Goal: Check status: Check status

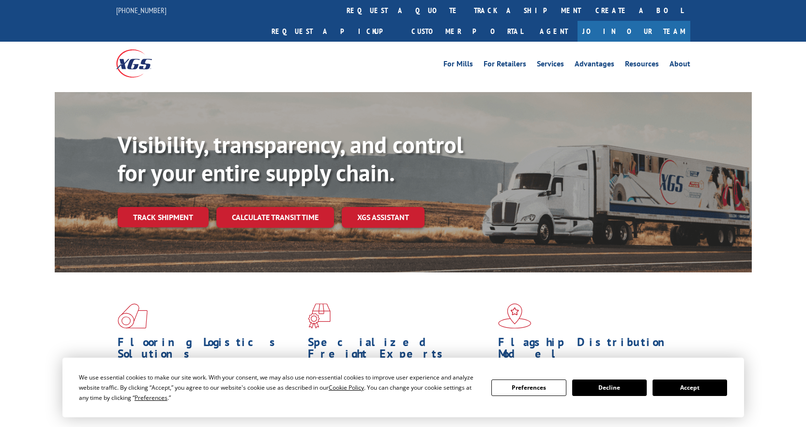
click at [467, 15] on link "track a shipment" at bounding box center [528, 10] width 122 height 21
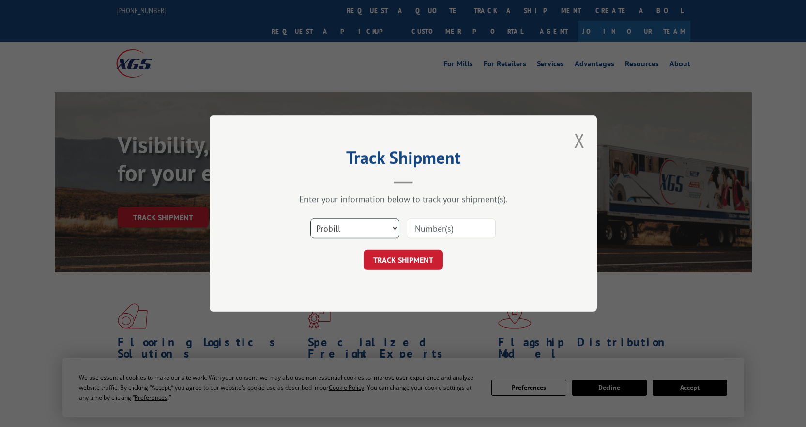
click at [359, 227] on select "Select category... Probill BOL PO" at bounding box center [354, 228] width 89 height 20
select select "bol"
click at [310, 218] on select "Select category... Probill BOL PO" at bounding box center [354, 228] width 89 height 20
click at [424, 229] on input at bounding box center [451, 228] width 89 height 20
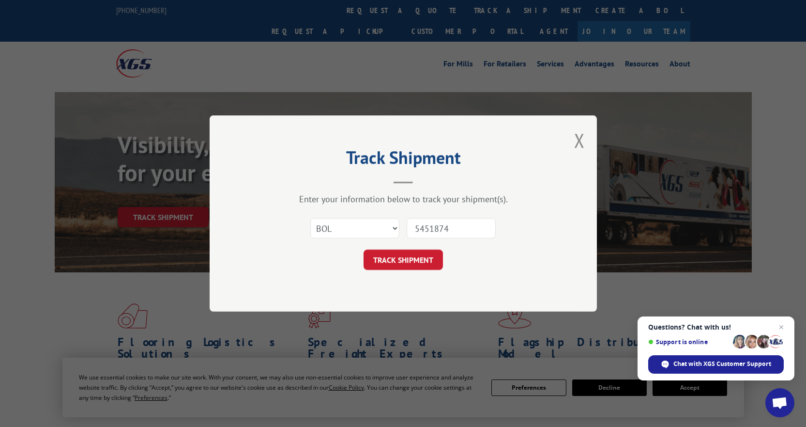
type input "5451874"
click at [364, 249] on button "TRACK SHIPMENT" at bounding box center [403, 259] width 79 height 20
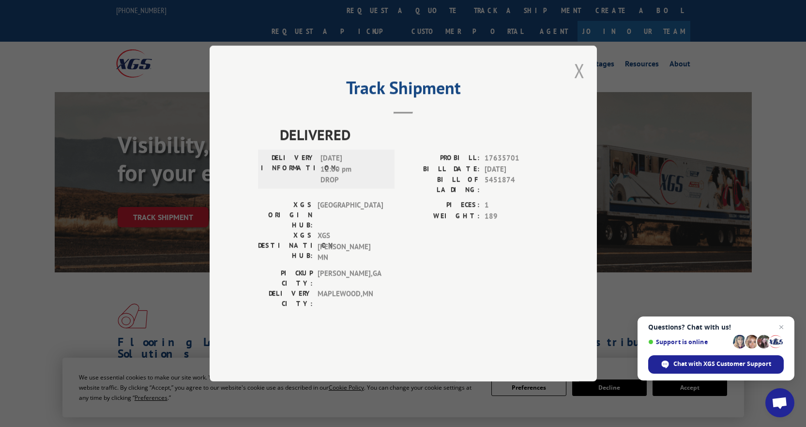
click at [581, 83] on button "Close modal" at bounding box center [579, 71] width 11 height 26
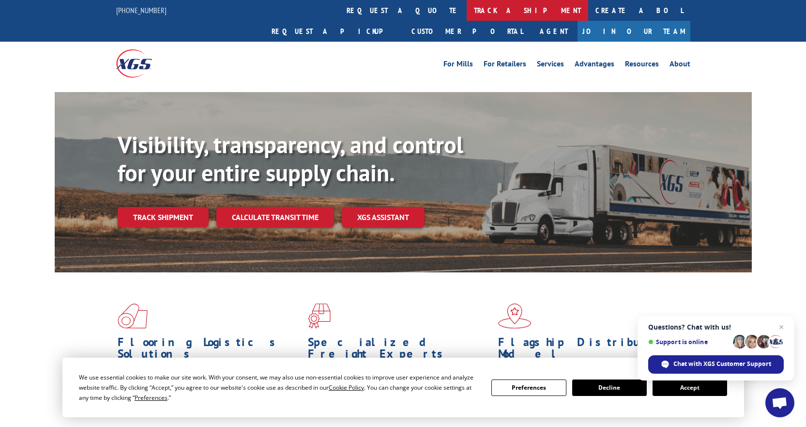
click at [467, 6] on link "track a shipment" at bounding box center [528, 10] width 122 height 21
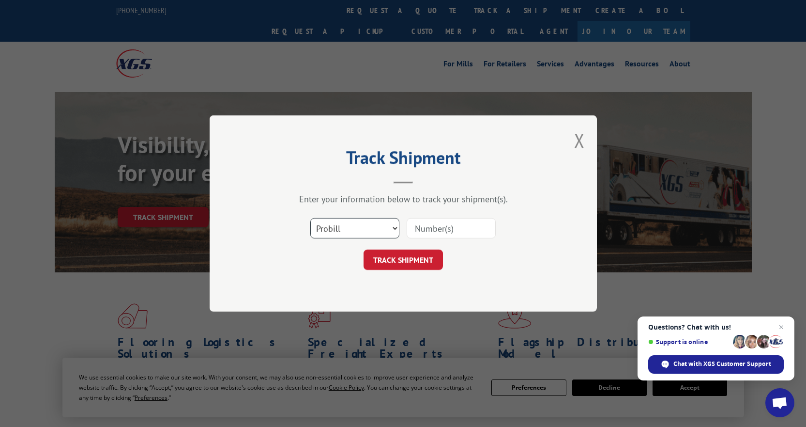
click at [376, 231] on select "Select category... Probill BOL PO" at bounding box center [354, 228] width 89 height 20
select select "bol"
click at [310, 218] on select "Select category... Probill BOL PO" at bounding box center [354, 228] width 89 height 20
click at [430, 221] on input at bounding box center [451, 228] width 89 height 20
type input "5433278"
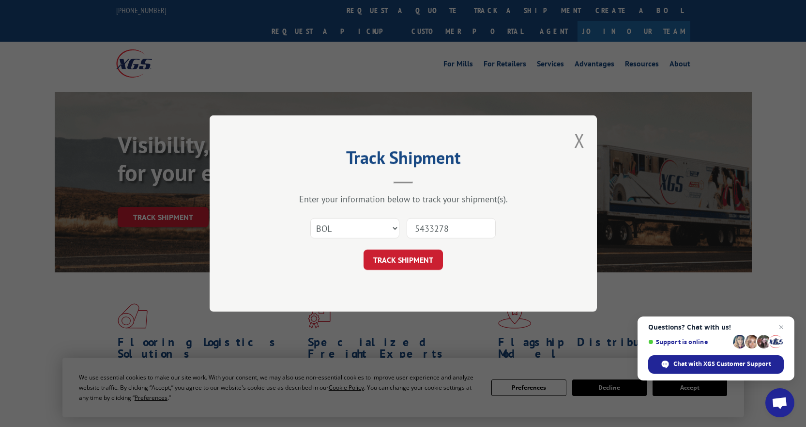
click at [364, 249] on button "TRACK SHIPMENT" at bounding box center [403, 259] width 79 height 20
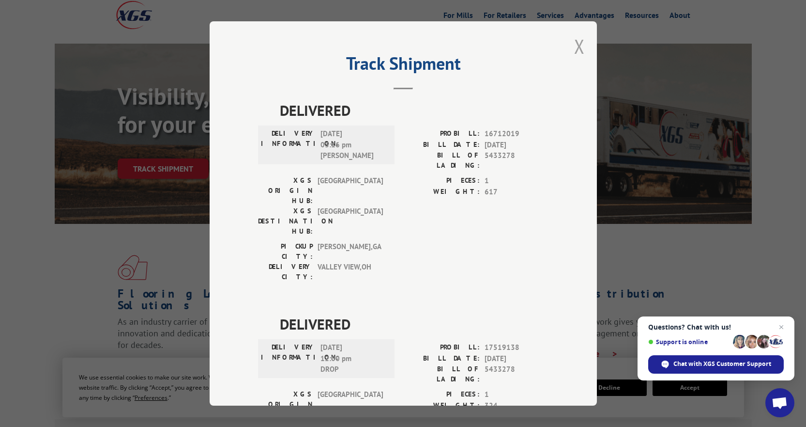
click at [574, 41] on button "Close modal" at bounding box center [579, 46] width 11 height 26
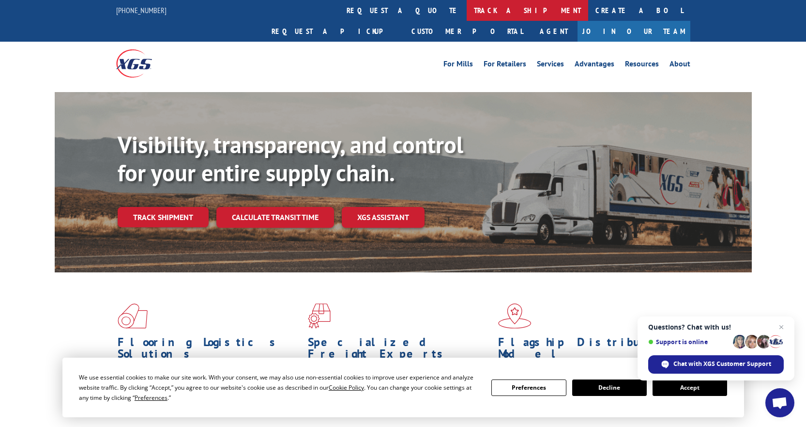
click at [467, 12] on link "track a shipment" at bounding box center [528, 10] width 122 height 21
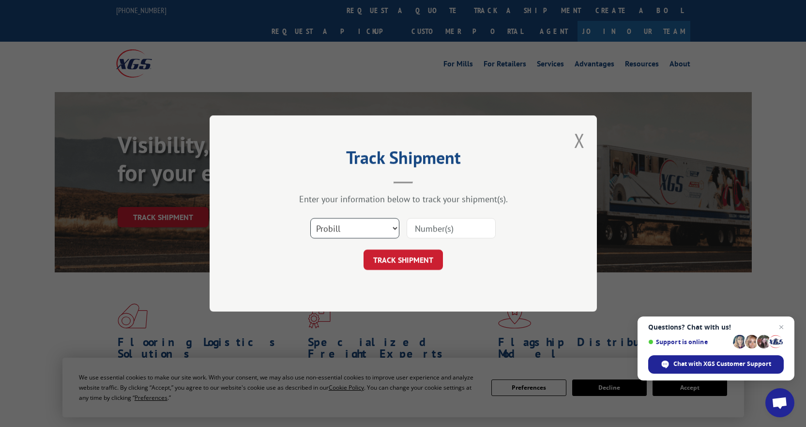
click at [355, 222] on select "Select category... Probill BOL PO" at bounding box center [354, 228] width 89 height 20
select select "bol"
click at [310, 218] on select "Select category... Probill BOL PO" at bounding box center [354, 228] width 89 height 20
click at [435, 222] on input at bounding box center [451, 228] width 89 height 20
type input "7040253"
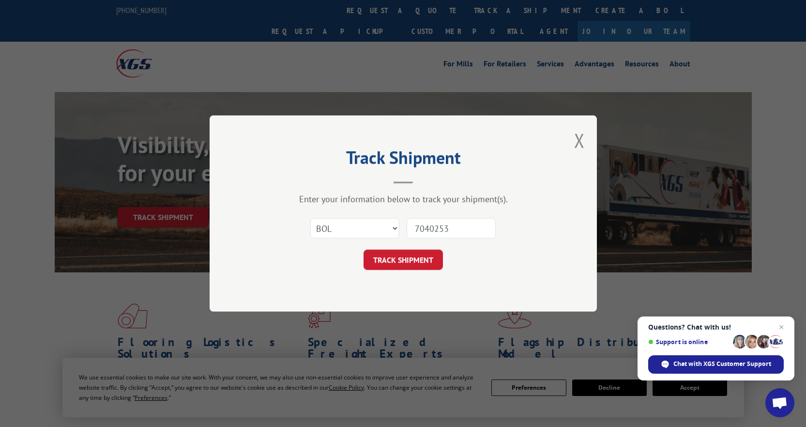
click at [364, 249] on button "TRACK SHIPMENT" at bounding box center [403, 259] width 79 height 20
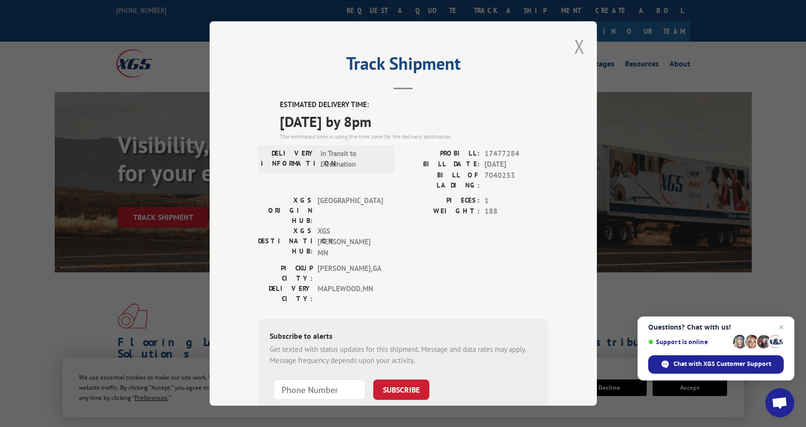
click at [577, 42] on button "Close modal" at bounding box center [579, 46] width 11 height 26
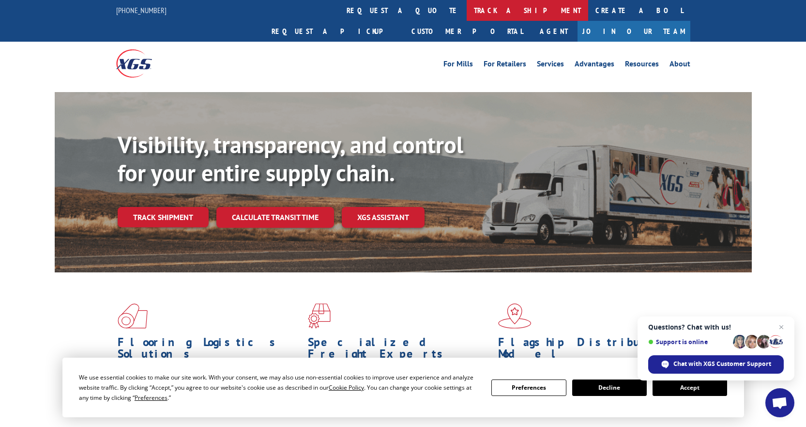
click at [467, 13] on link "track a shipment" at bounding box center [528, 10] width 122 height 21
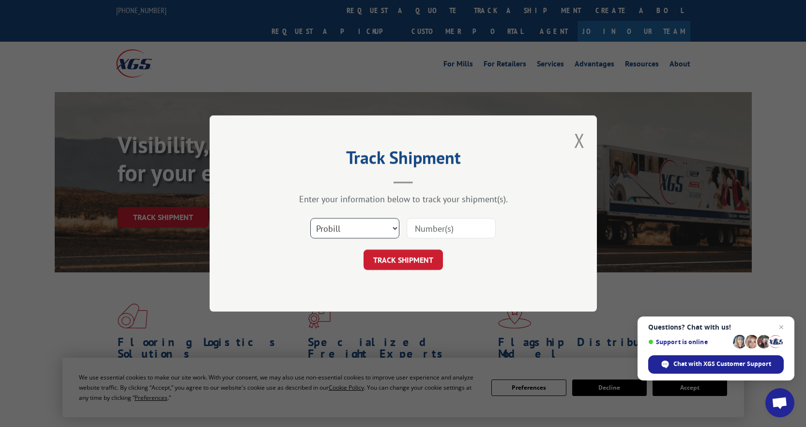
click at [367, 220] on select "Select category... Probill BOL PO" at bounding box center [354, 228] width 89 height 20
select select "bol"
click at [310, 218] on select "Select category... Probill BOL PO" at bounding box center [354, 228] width 89 height 20
click at [439, 223] on input at bounding box center [451, 228] width 89 height 20
type input "7040201"
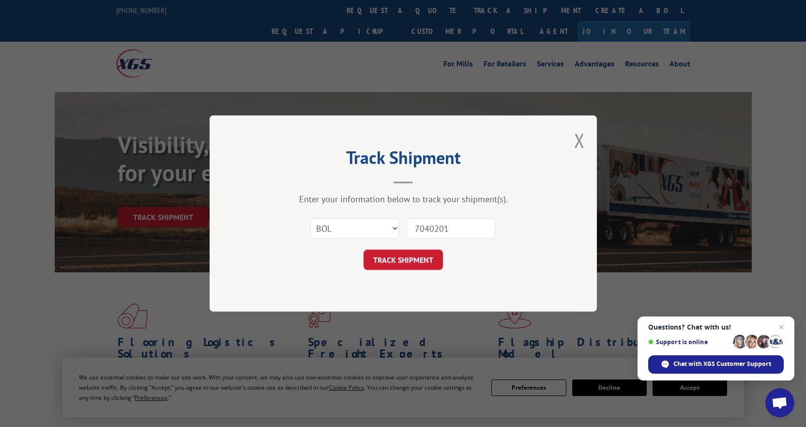
click at [364, 249] on button "TRACK SHIPMENT" at bounding box center [403, 259] width 79 height 20
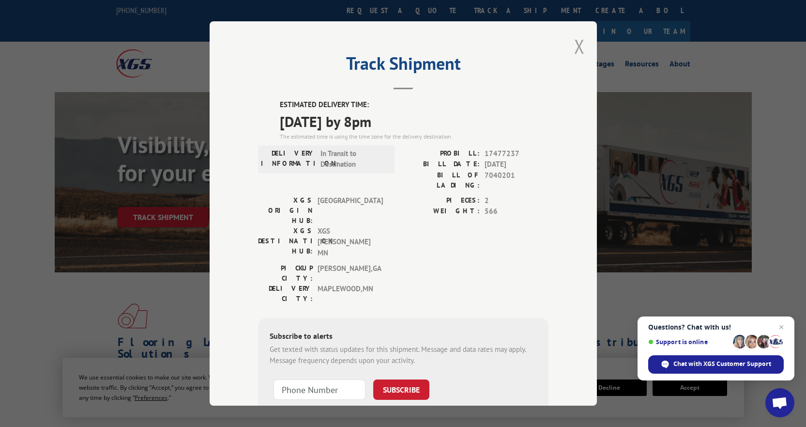
click at [575, 43] on button "Close modal" at bounding box center [579, 46] width 11 height 26
